Goal: Find specific page/section: Find specific page/section

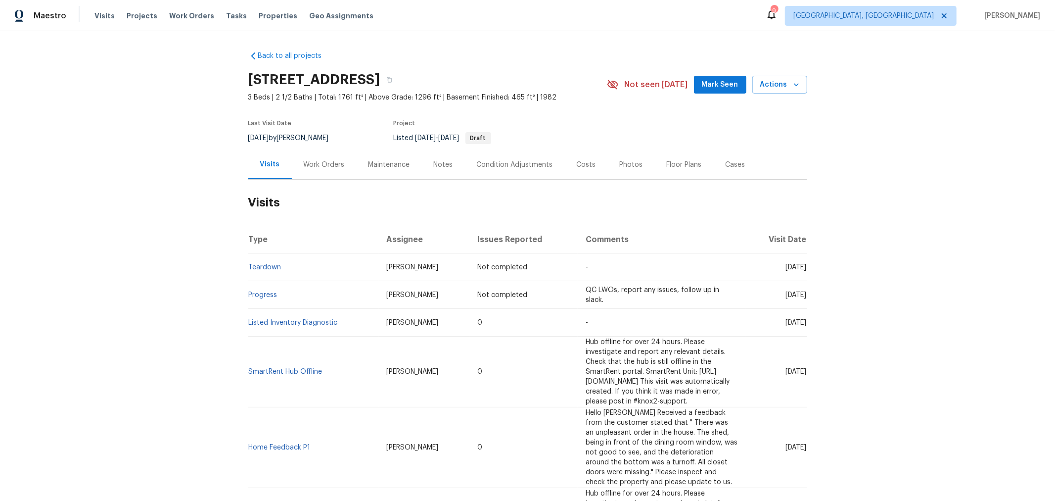
scroll to position [3, 0]
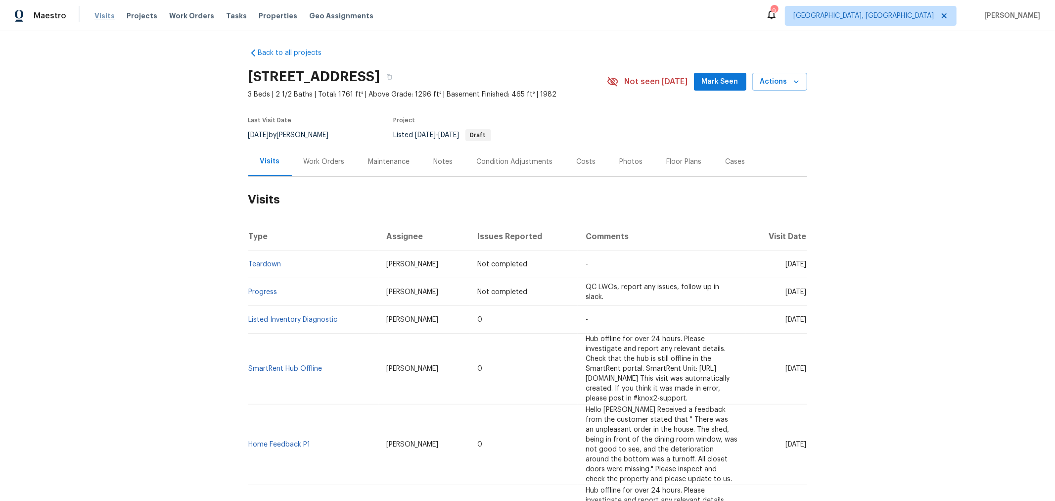
click at [97, 11] on span "Visits" at bounding box center [104, 16] width 20 height 10
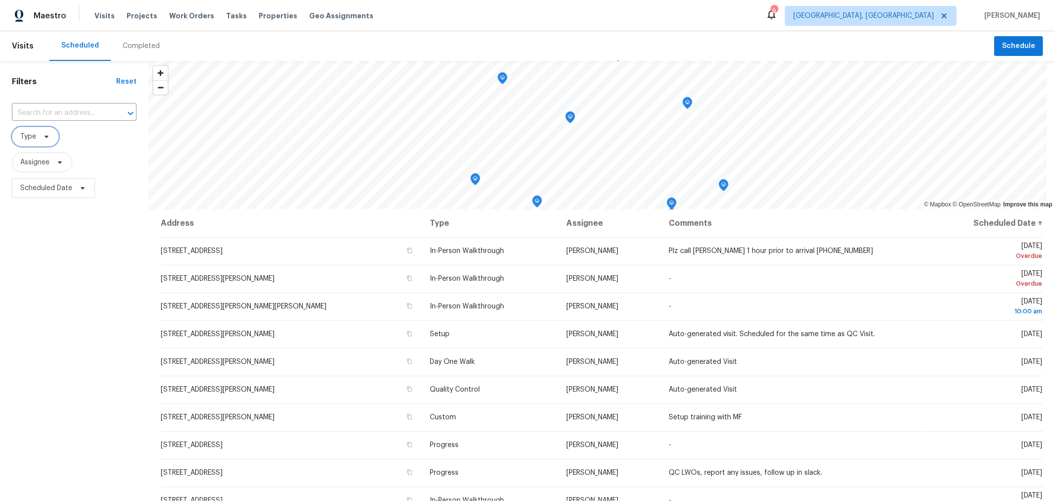
click at [43, 136] on icon at bounding box center [47, 137] width 8 height 8
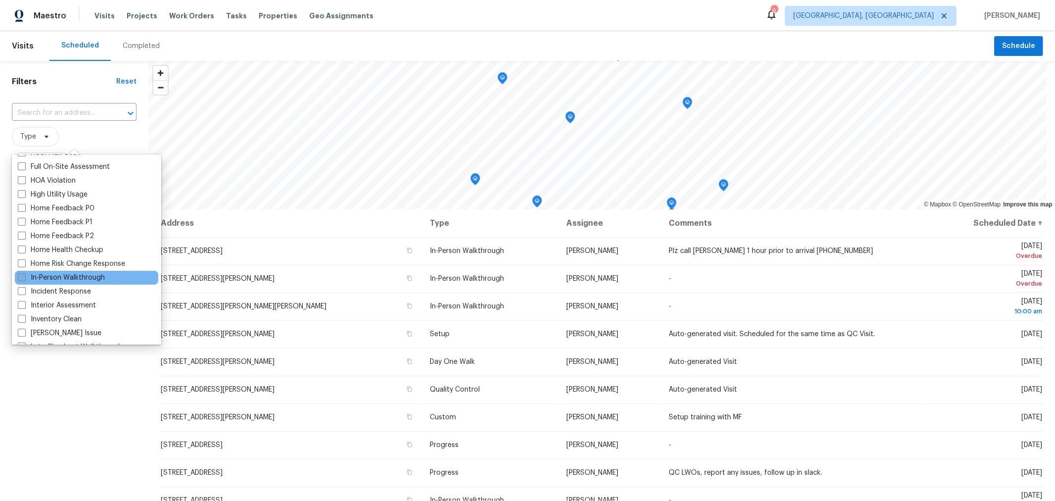
scroll to position [275, 0]
click at [83, 274] on label "In-Person Walkthrough" at bounding box center [61, 277] width 87 height 10
click at [24, 274] on input "In-Person Walkthrough" at bounding box center [21, 275] width 6 height 6
checkbox input "true"
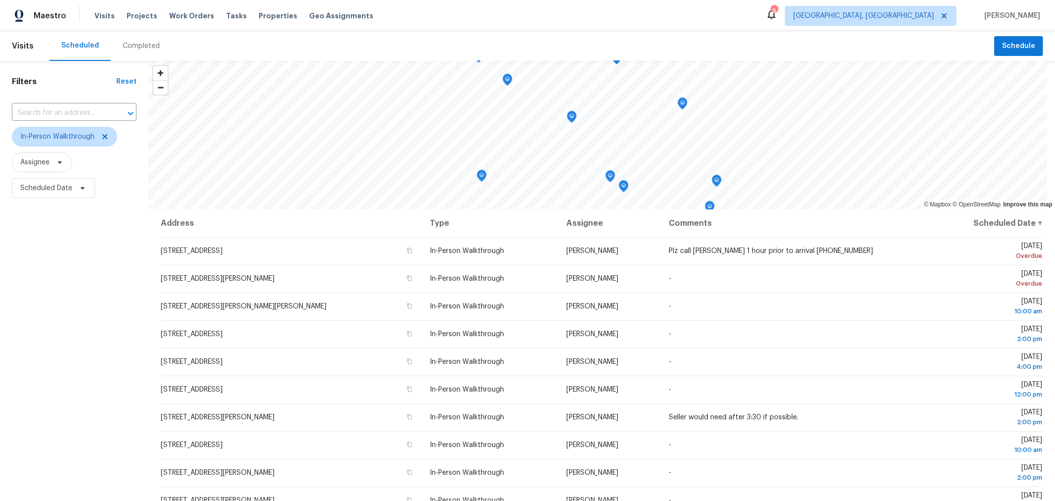
click at [59, 399] on div "Filters Reset ​ In-Person Walkthrough Assignee Scheduled Date" at bounding box center [74, 335] width 148 height 549
